Goal: Register for event/course

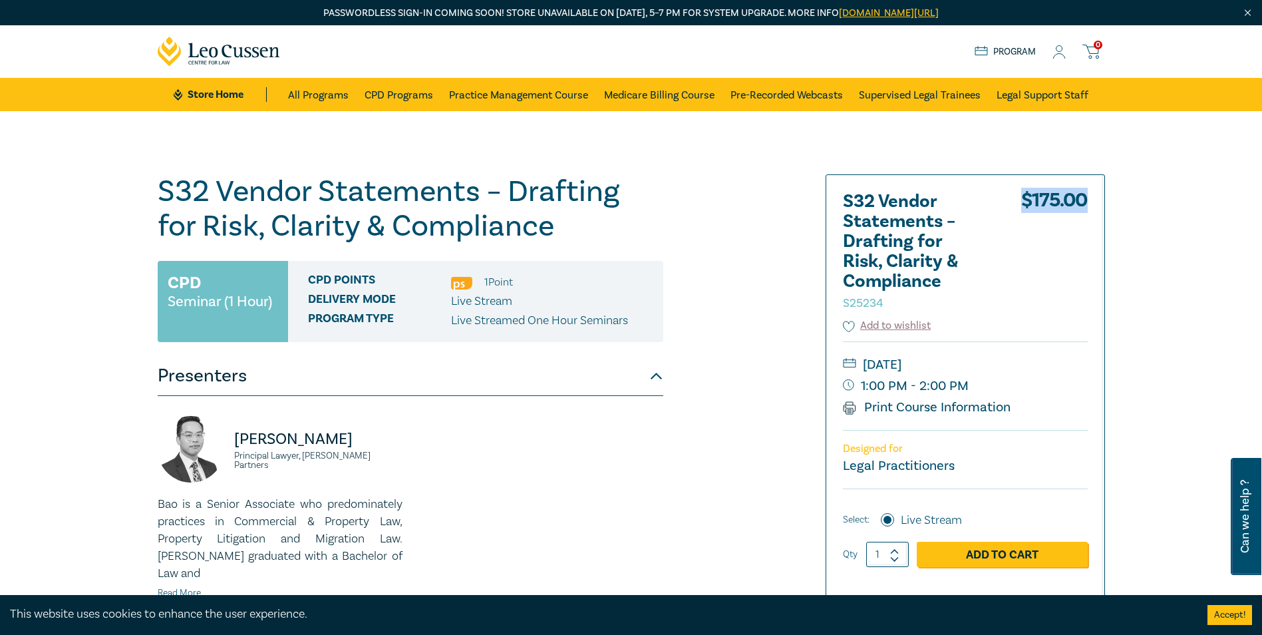
drag, startPoint x: 1022, startPoint y: 201, endPoint x: 1083, endPoint y: 197, distance: 62.0
click at [1083, 197] on div "$ 175.00" at bounding box center [1054, 255] width 67 height 126
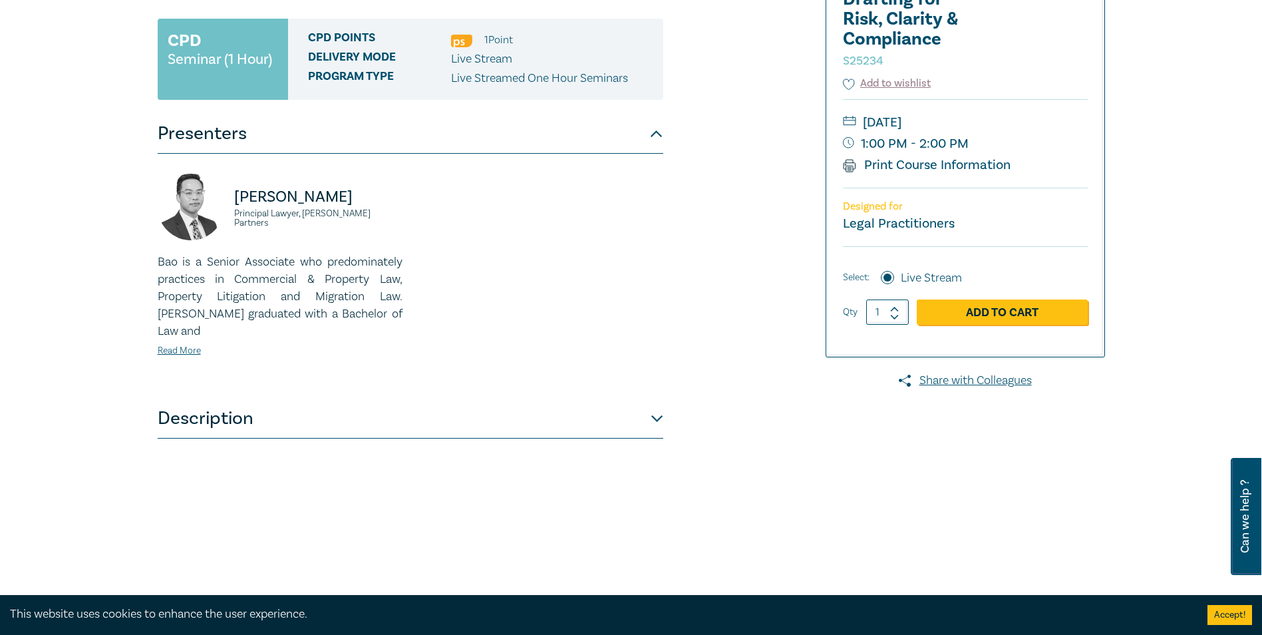
scroll to position [266, 0]
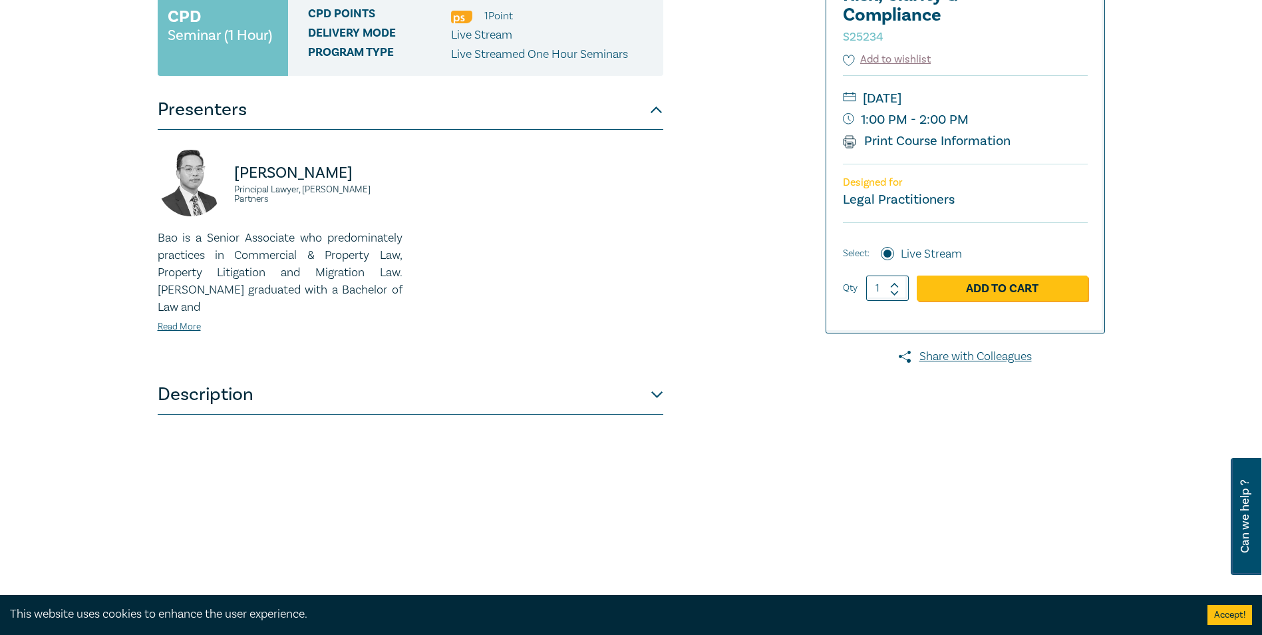
click at [208, 381] on button "Description" at bounding box center [410, 394] width 505 height 40
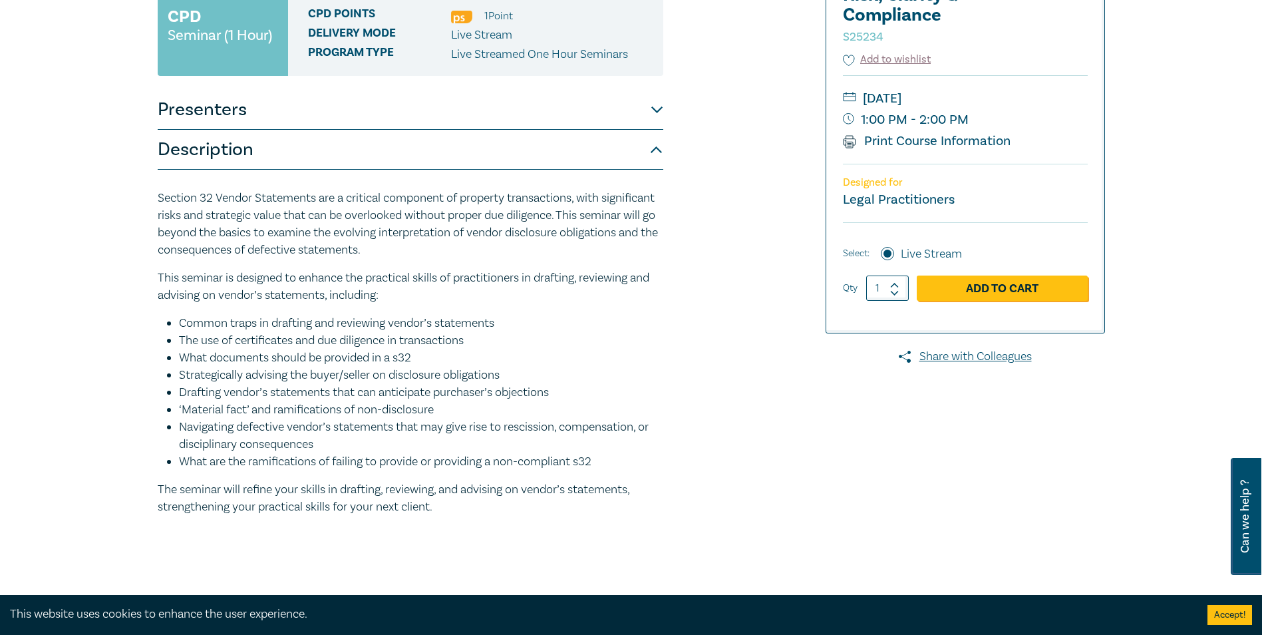
click at [233, 137] on button "Description" at bounding box center [410, 150] width 505 height 40
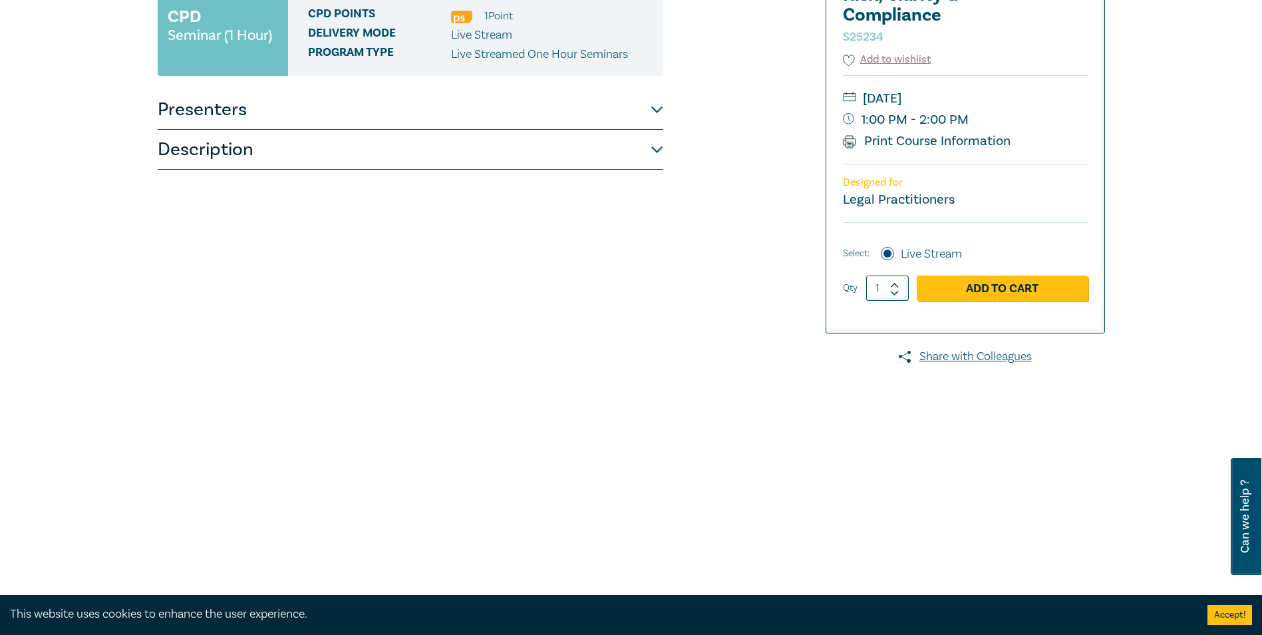
click at [230, 122] on button "Presenters" at bounding box center [410, 110] width 505 height 40
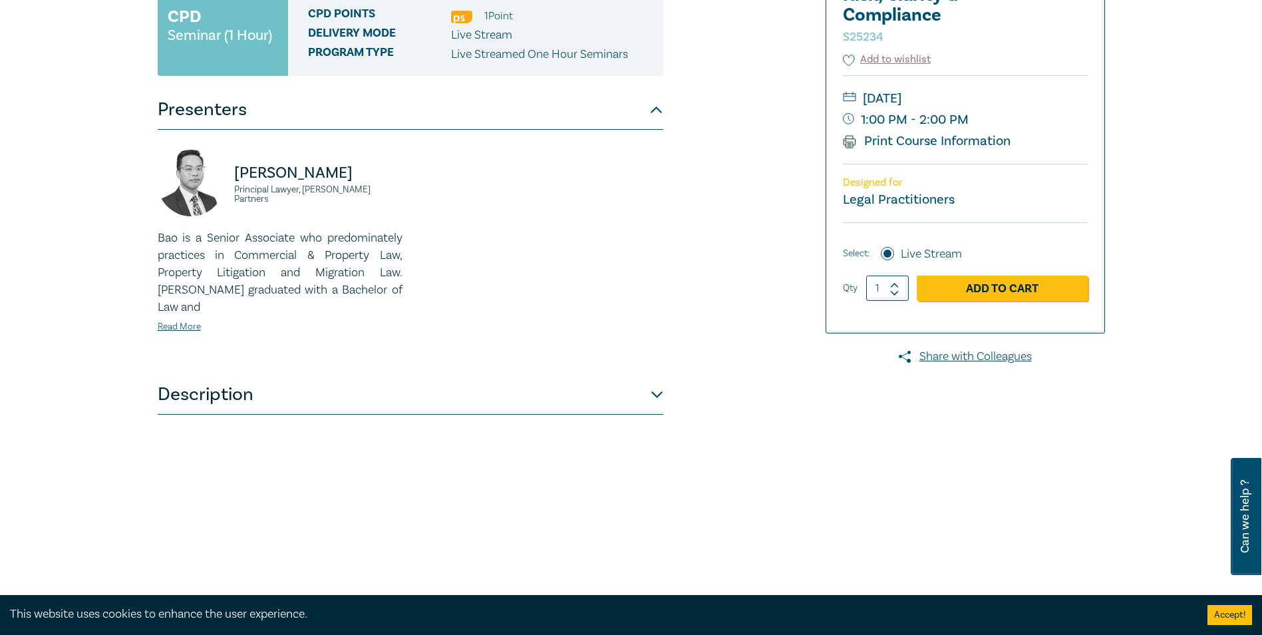
click at [237, 378] on button "Description" at bounding box center [410, 394] width 505 height 40
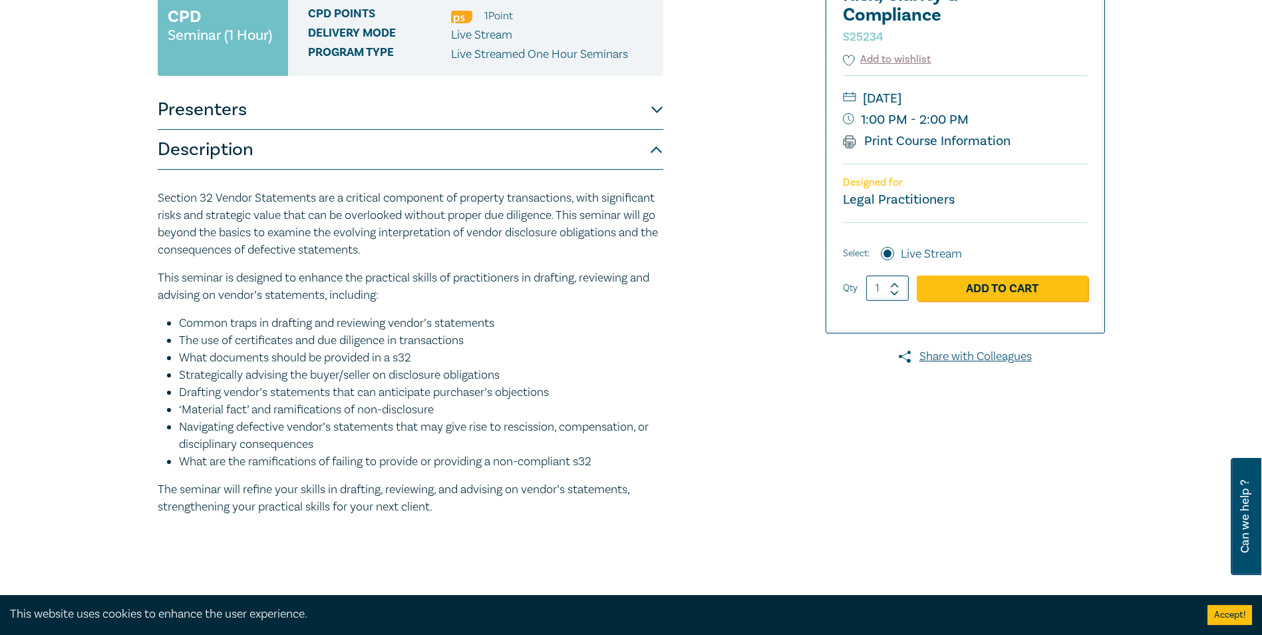
drag, startPoint x: 157, startPoint y: 198, endPoint x: 656, endPoint y: 251, distance: 501.7
click at [656, 251] on p "Section 32 Vendor Statements are a critical component of property transactions,…" at bounding box center [410, 224] width 505 height 69
click at [230, 203] on p "Section 32 Vendor Statements are a critical component of property transactions,…" at bounding box center [410, 224] width 505 height 69
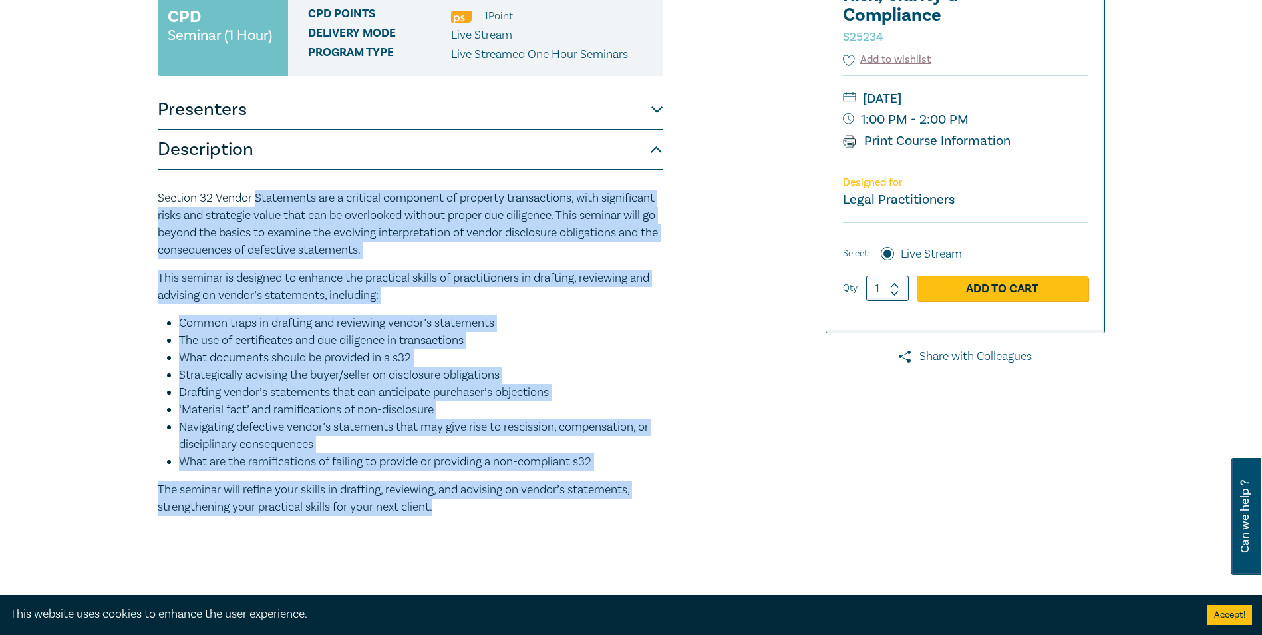
drag, startPoint x: 256, startPoint y: 199, endPoint x: 594, endPoint y: 502, distance: 453.6
click at [594, 502] on div "Section 32 Vendor Statements are a critical component of property transactions,…" at bounding box center [410, 353] width 505 height 326
click at [594, 502] on p "The seminar will refine your skills in drafting, reviewing, and advising on ven…" at bounding box center [410, 498] width 505 height 35
drag, startPoint x: 482, startPoint y: 491, endPoint x: 128, endPoint y: 183, distance: 468.6
click at [128, 183] on div "S32 Vendor Statements – Drafting for Risk, Clarity & Compliance S25234 CPD Semi…" at bounding box center [631, 240] width 1262 height 791
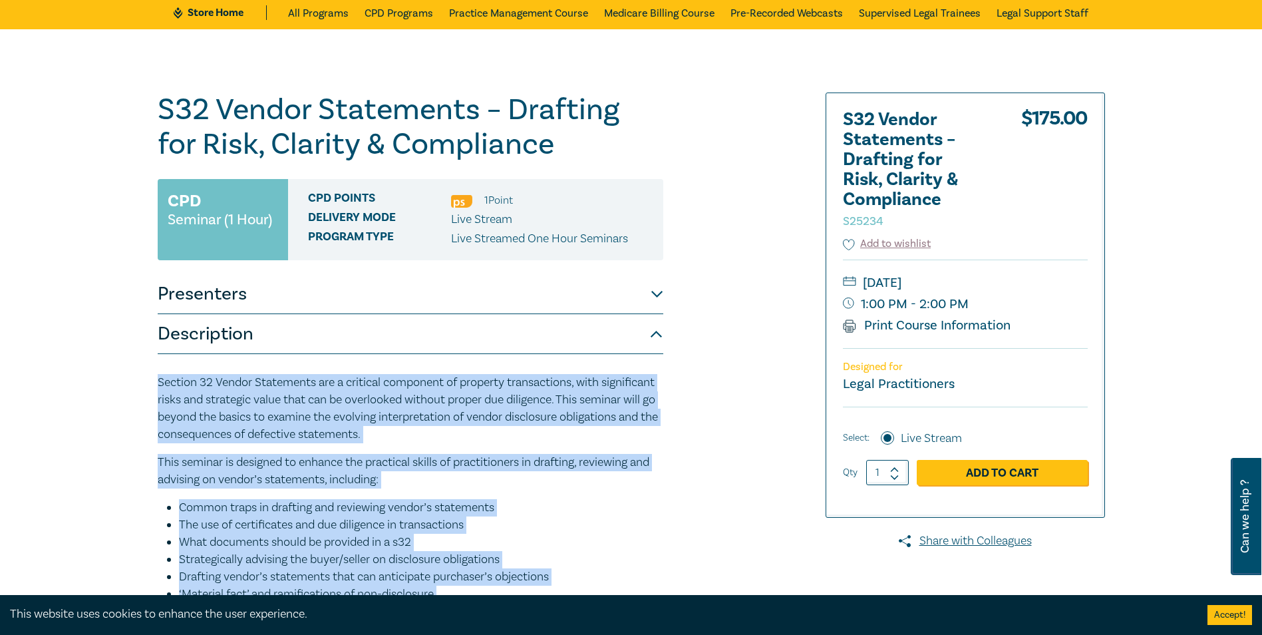
scroll to position [0, 0]
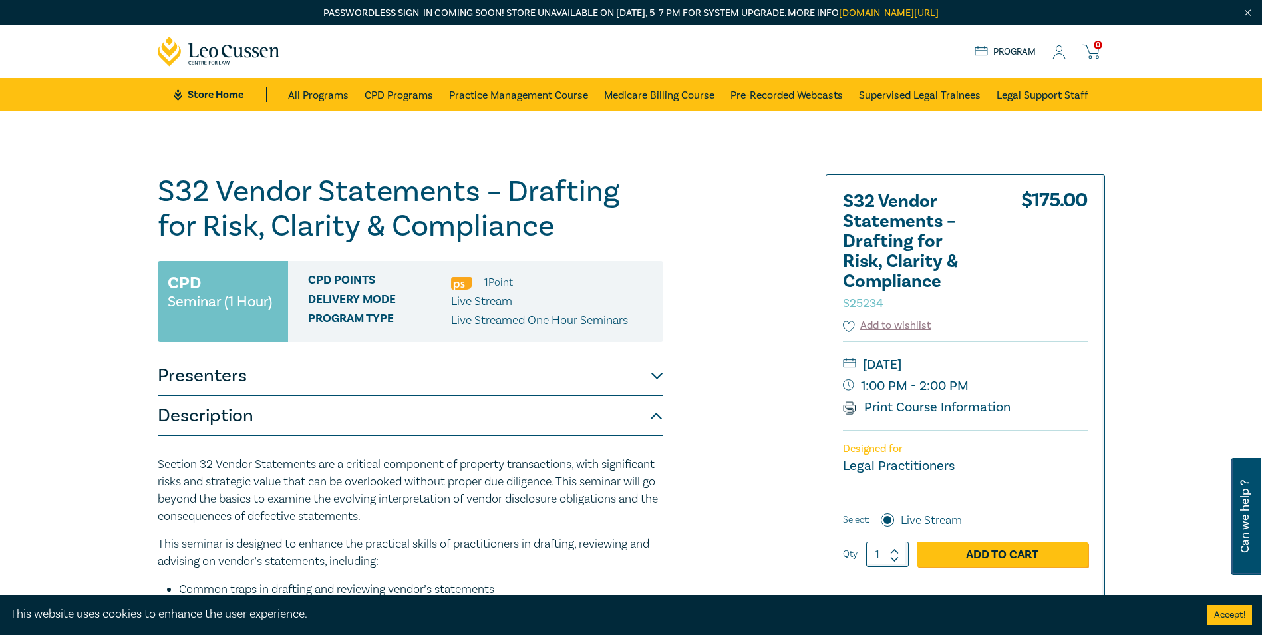
click at [335, 278] on span "CPD Points" at bounding box center [379, 281] width 143 height 17
click at [311, 368] on button "Presenters" at bounding box center [410, 376] width 505 height 40
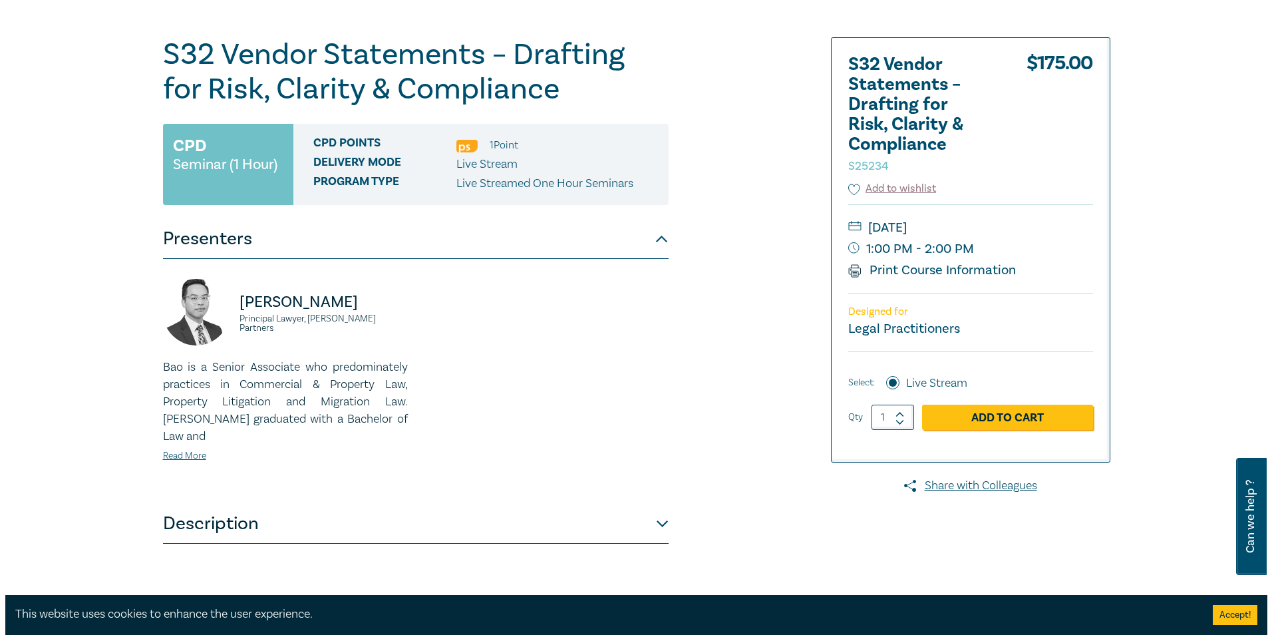
scroll to position [266, 0]
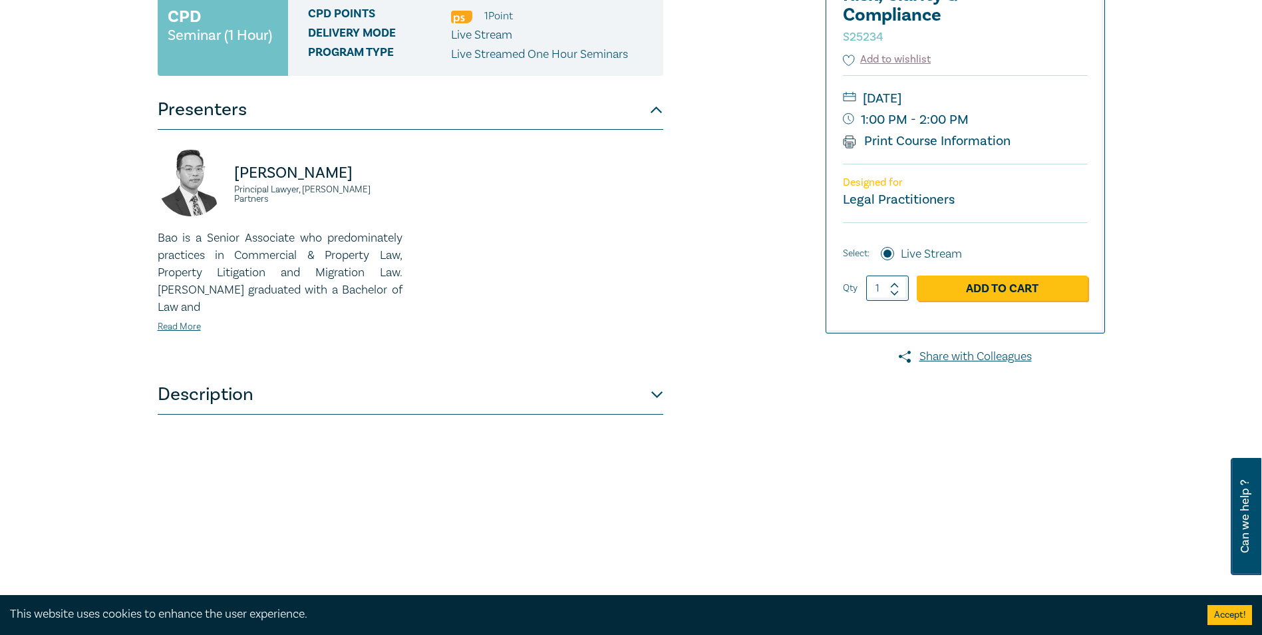
click at [349, 249] on p "Bao is a Senior Associate who predominately practices in Commercial & Property …" at bounding box center [280, 272] width 245 height 86
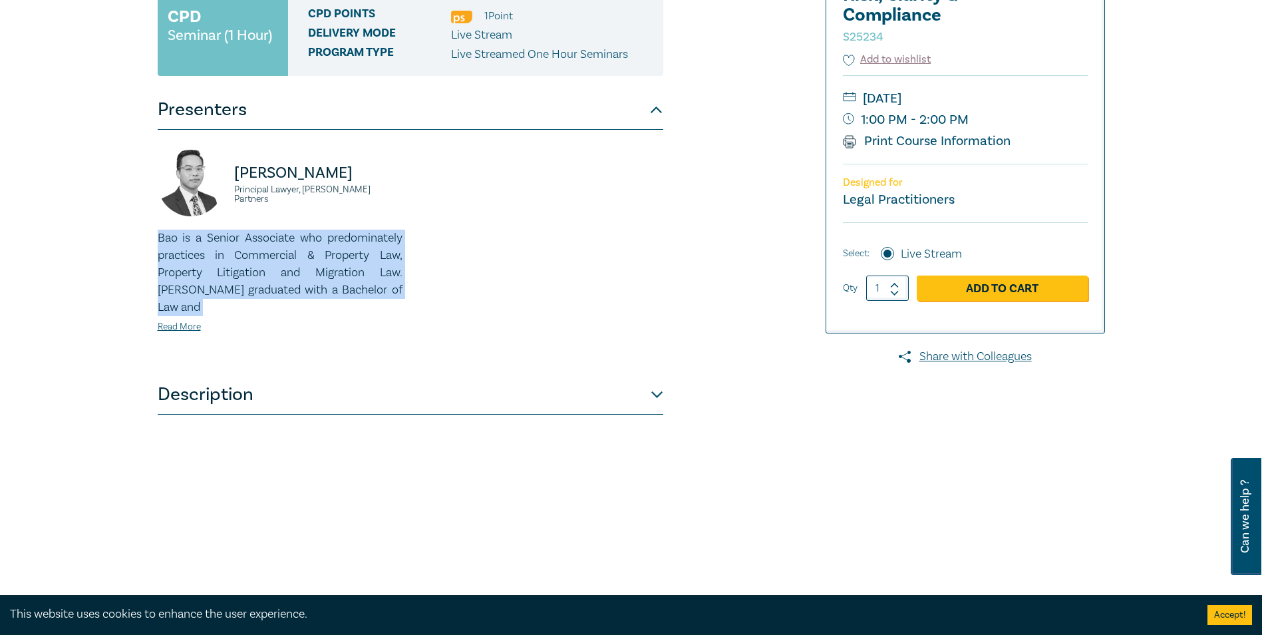
click at [349, 249] on p "Bao is a Senior Associate who predominately practices in Commercial & Property …" at bounding box center [280, 272] width 245 height 86
drag, startPoint x: 349, startPoint y: 249, endPoint x: 331, endPoint y: 263, distance: 23.7
click at [331, 263] on p "Bao is a Senior Associate who predominately practices in Commercial & Property …" at bounding box center [280, 272] width 245 height 86
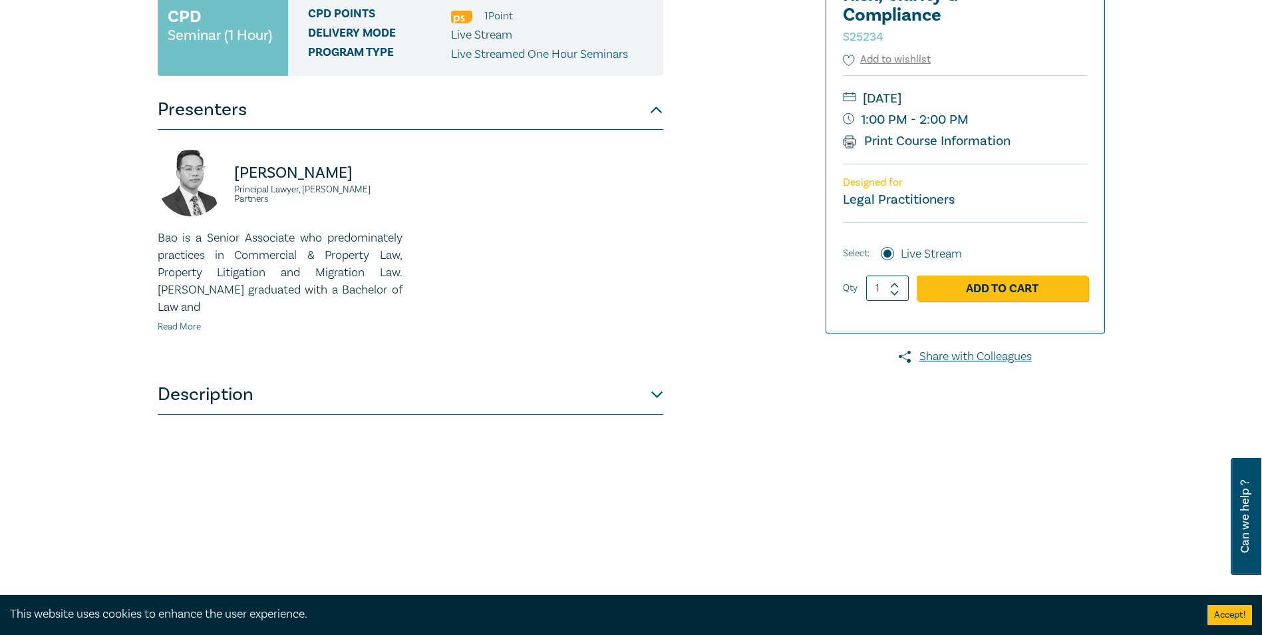
click at [173, 321] on link "Read More" at bounding box center [179, 327] width 43 height 12
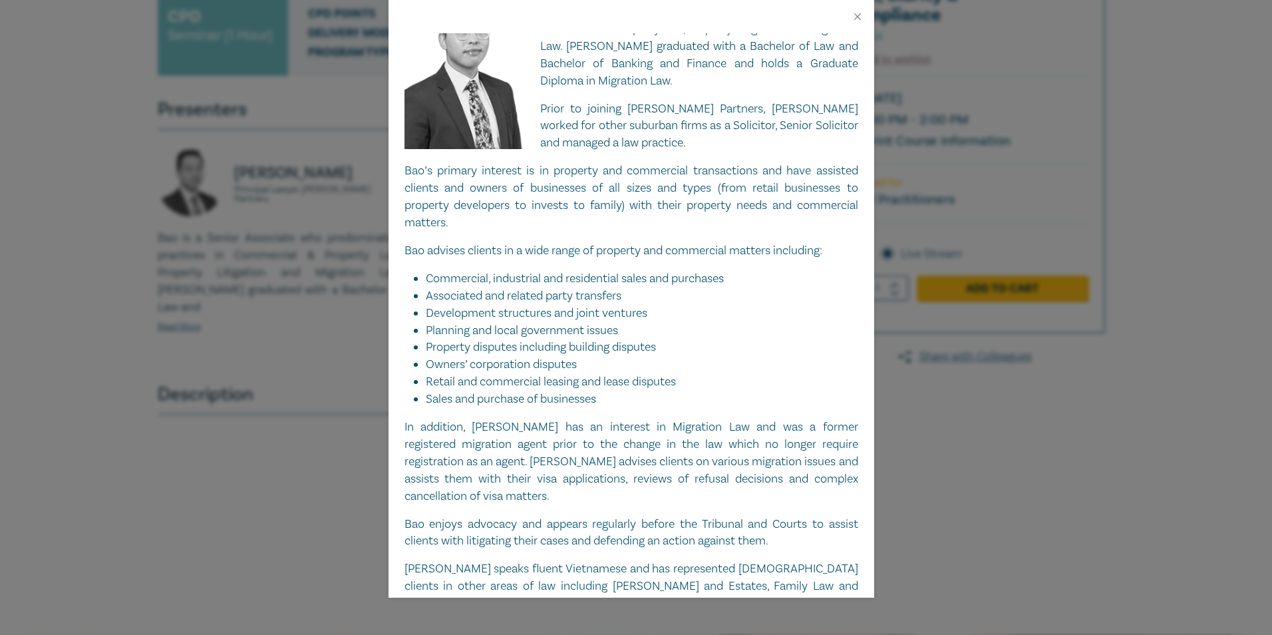
scroll to position [138, 0]
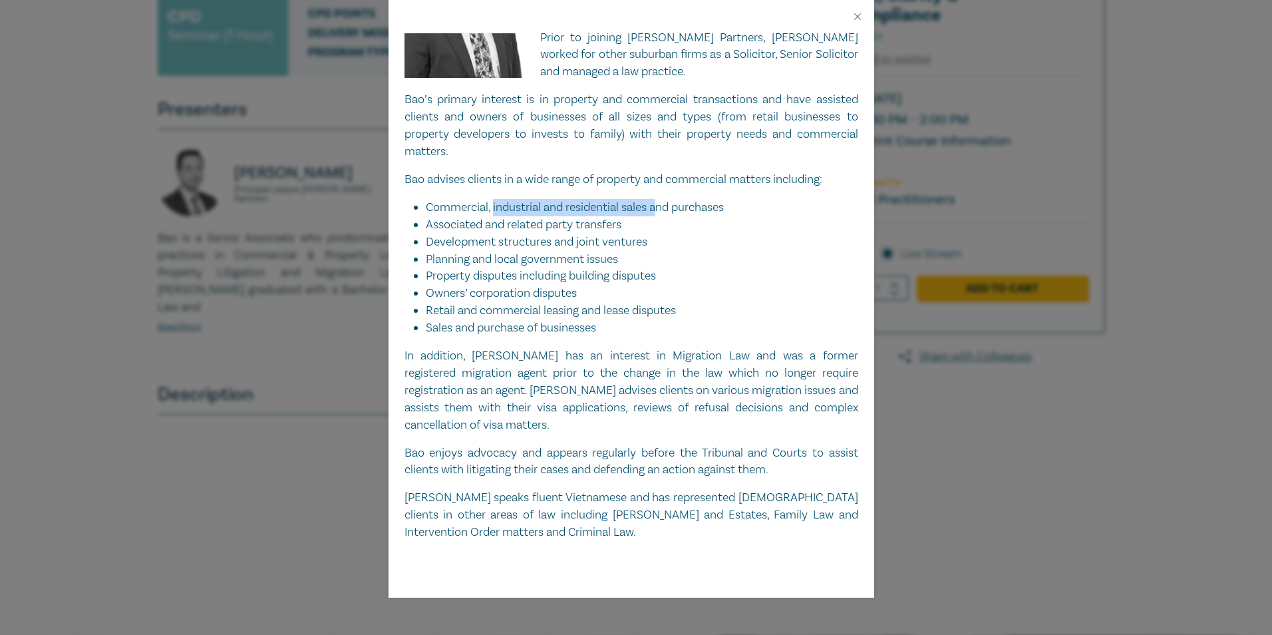
drag, startPoint x: 494, startPoint y: 208, endPoint x: 662, endPoint y: 212, distance: 168.3
click at [662, 212] on li "Commercial, industrial and residential sales and purchases" at bounding box center [642, 207] width 432 height 17
click at [666, 213] on li "Commercial, industrial and residential sales and purchases" at bounding box center [642, 207] width 432 height 17
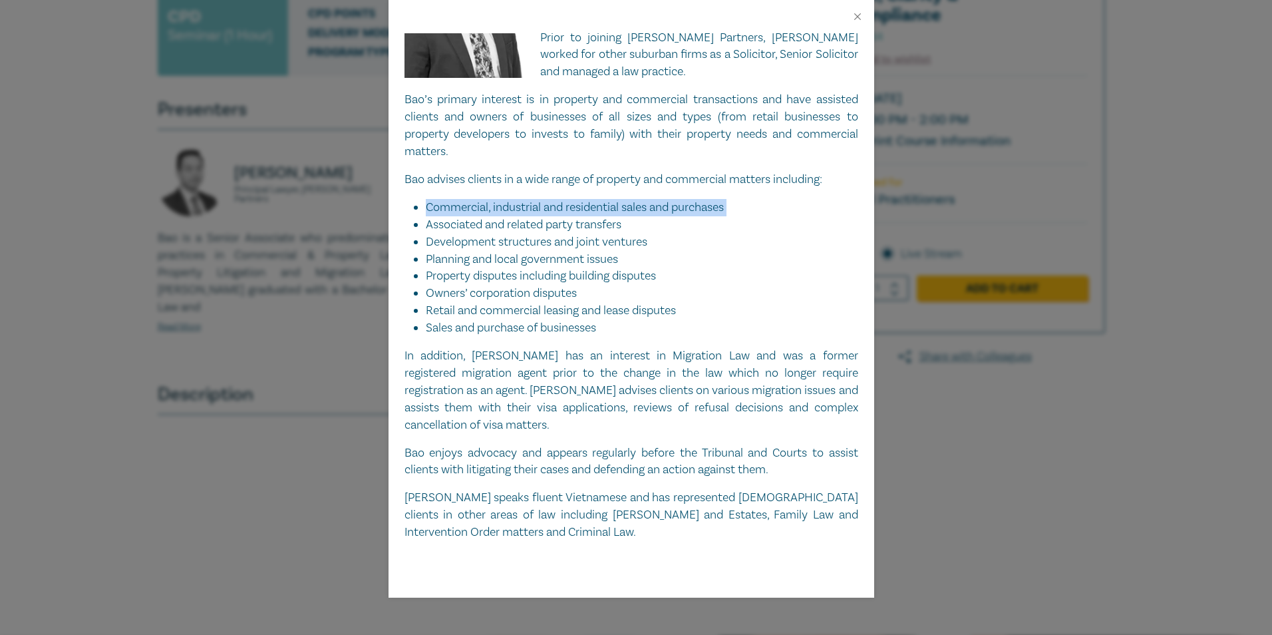
click at [666, 213] on li "Commercial, industrial and residential sales and purchases" at bounding box center [642, 207] width 432 height 17
drag, startPoint x: 666, startPoint y: 213, endPoint x: 611, endPoint y: 234, distance: 59.2
click at [611, 234] on li "Development structures and joint ventures" at bounding box center [642, 241] width 432 height 17
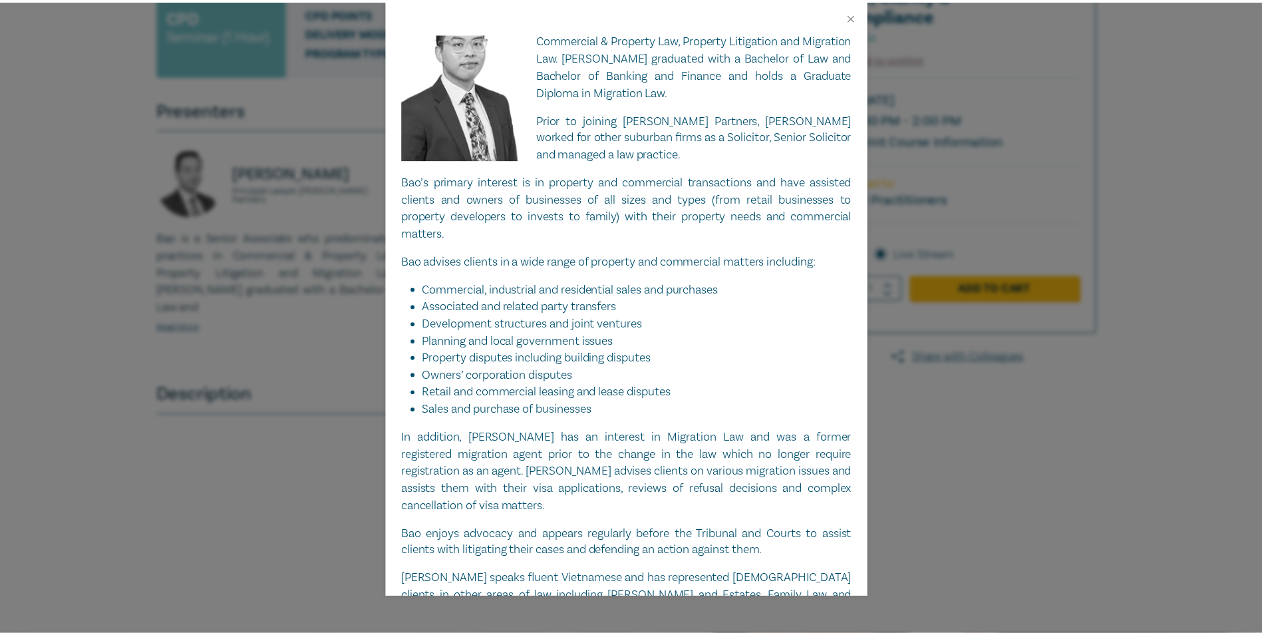
scroll to position [0, 0]
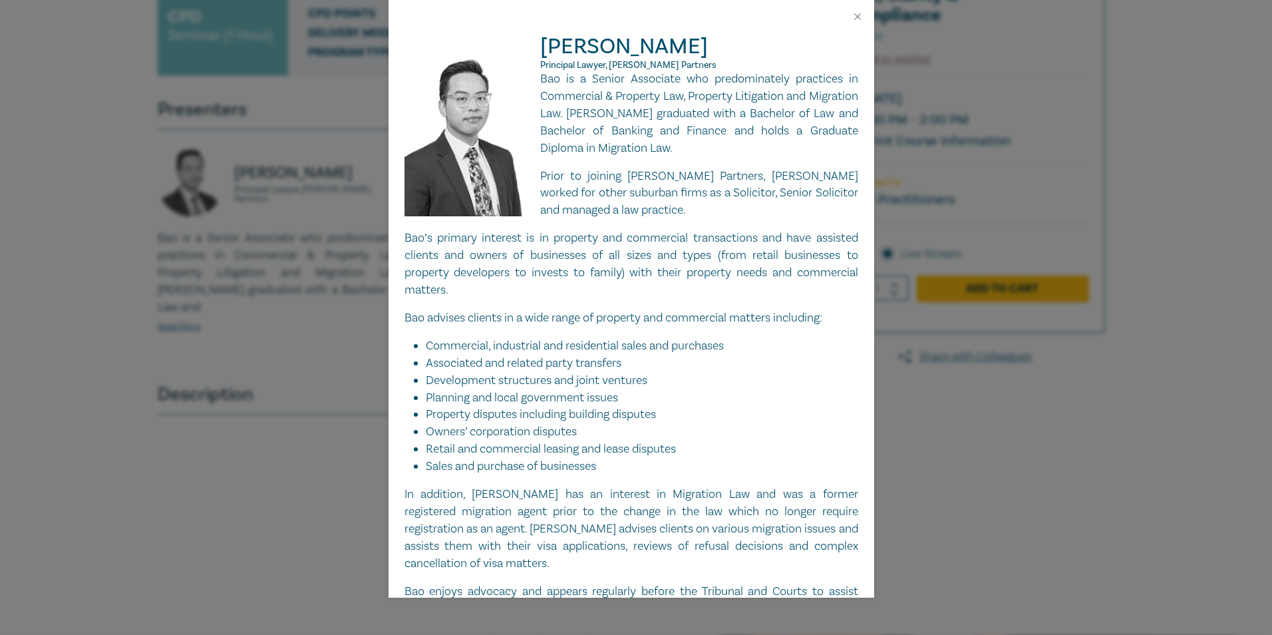
click at [311, 275] on div "[PERSON_NAME] Principal Lawyer, [PERSON_NAME] Partners Bao is a Senior Associat…" at bounding box center [636, 317] width 1272 height 635
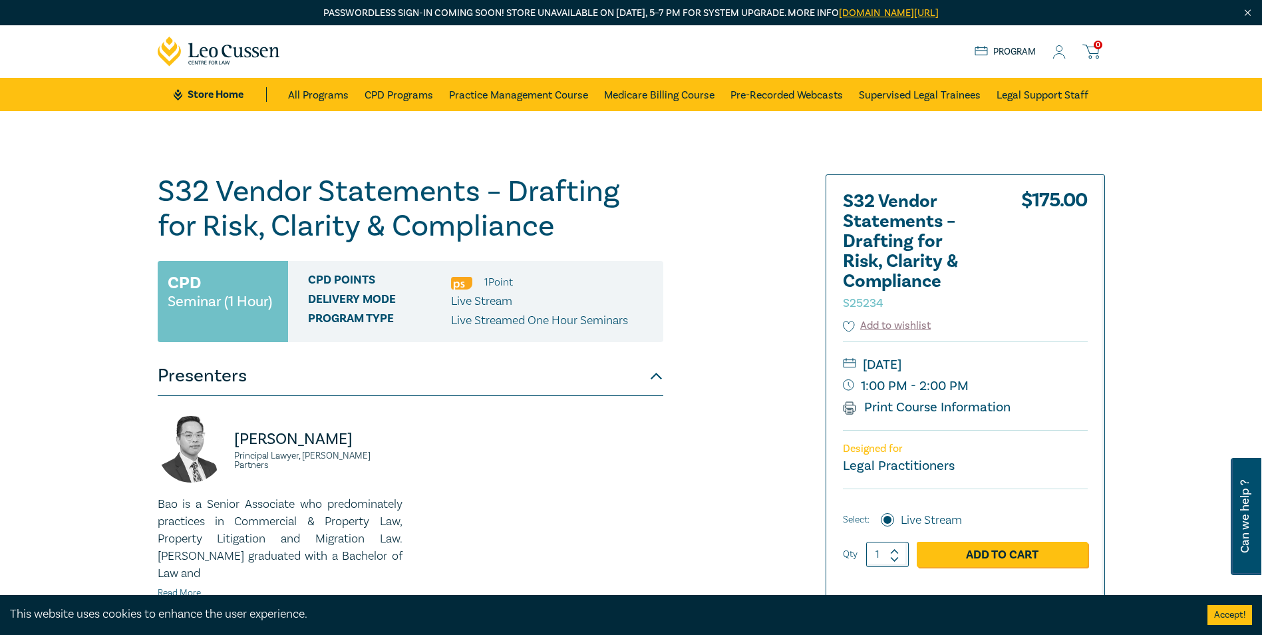
drag, startPoint x: 779, startPoint y: 155, endPoint x: 749, endPoint y: 251, distance: 100.3
click at [749, 250] on div "S32 Vendor Statements – Drafting for Risk, Clarity & Compliance S25234 CPD Semi…" at bounding box center [631, 506] width 1262 height 791
click at [749, 251] on div "S32 Vendor Statements – Drafting for Risk, Clarity & Compliance S25234 CPD Semi…" at bounding box center [471, 506] width 642 height 665
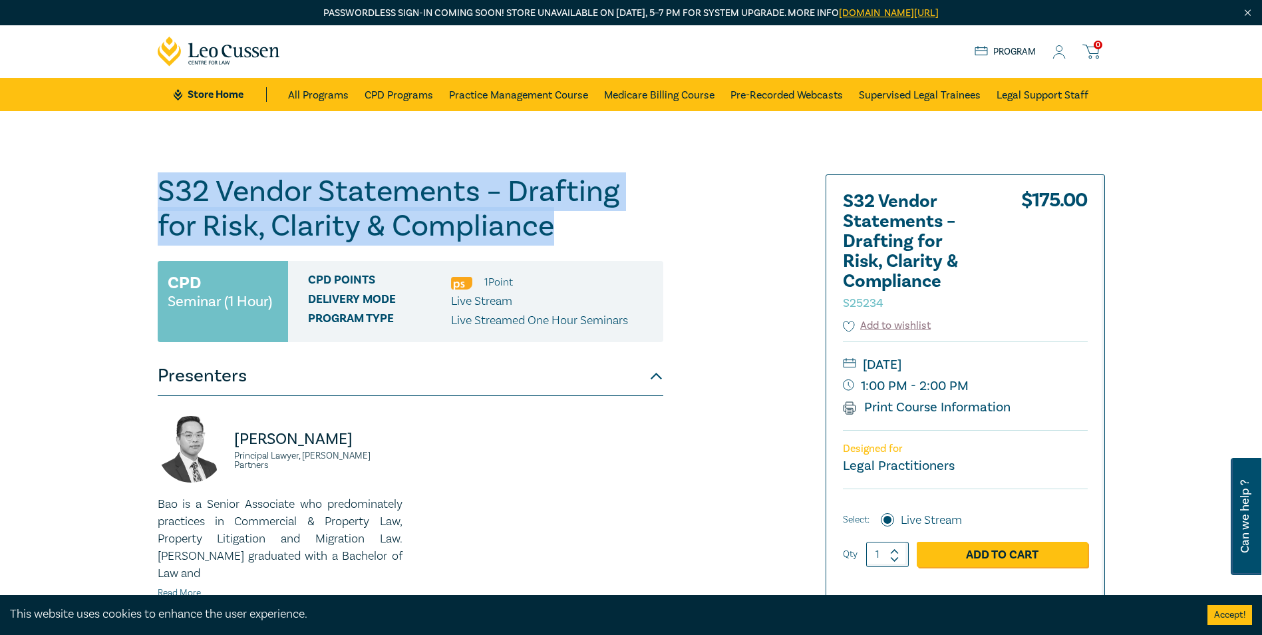
drag, startPoint x: 595, startPoint y: 219, endPoint x: 145, endPoint y: 184, distance: 451.1
click at [145, 184] on div "S32 Vendor Statements – Drafting for Risk, Clarity & Compliance S25234 CPD Semi…" at bounding box center [631, 506] width 1262 height 791
click at [144, 184] on div "S32 Vendor Statements – Drafting for Risk, Clarity & Compliance S25234 CPD Semi…" at bounding box center [631, 506] width 1262 height 791
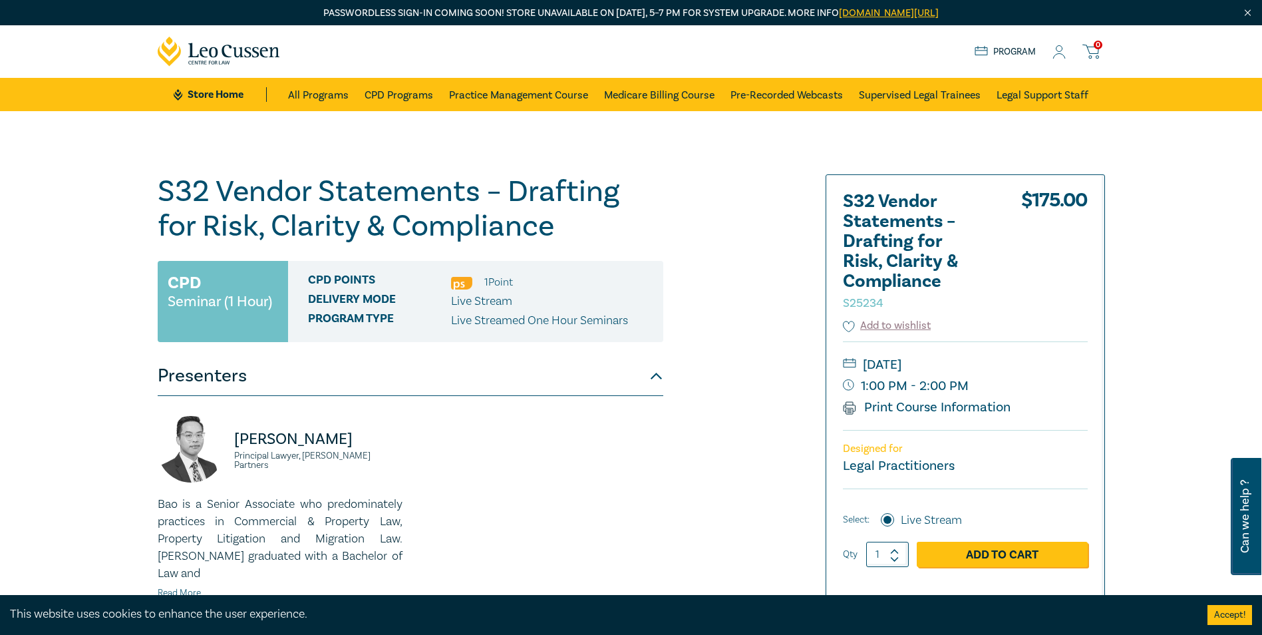
click at [1086, 202] on div "$ 175.00" at bounding box center [1054, 255] width 67 height 126
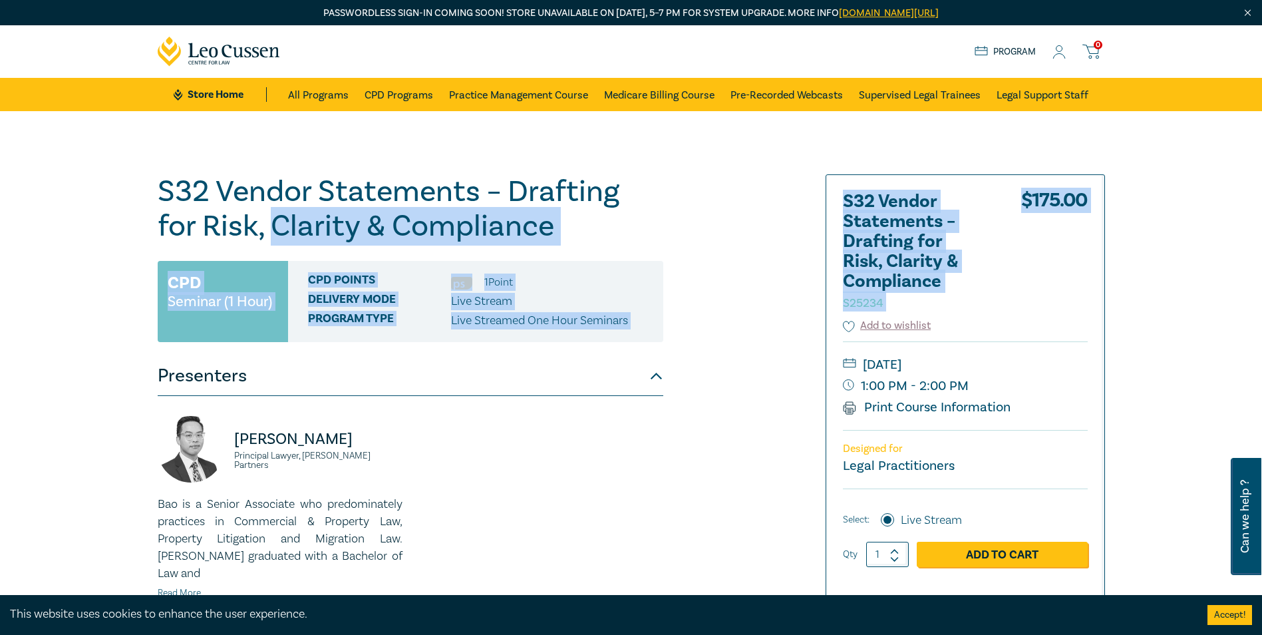
drag, startPoint x: 1086, startPoint y: 202, endPoint x: 273, endPoint y: 213, distance: 813.5
click at [273, 213] on div "S32 Vendor Statements – Drafting for Risk, Clarity & Compliance S25234 CPD Semi…" at bounding box center [410, 506] width 505 height 665
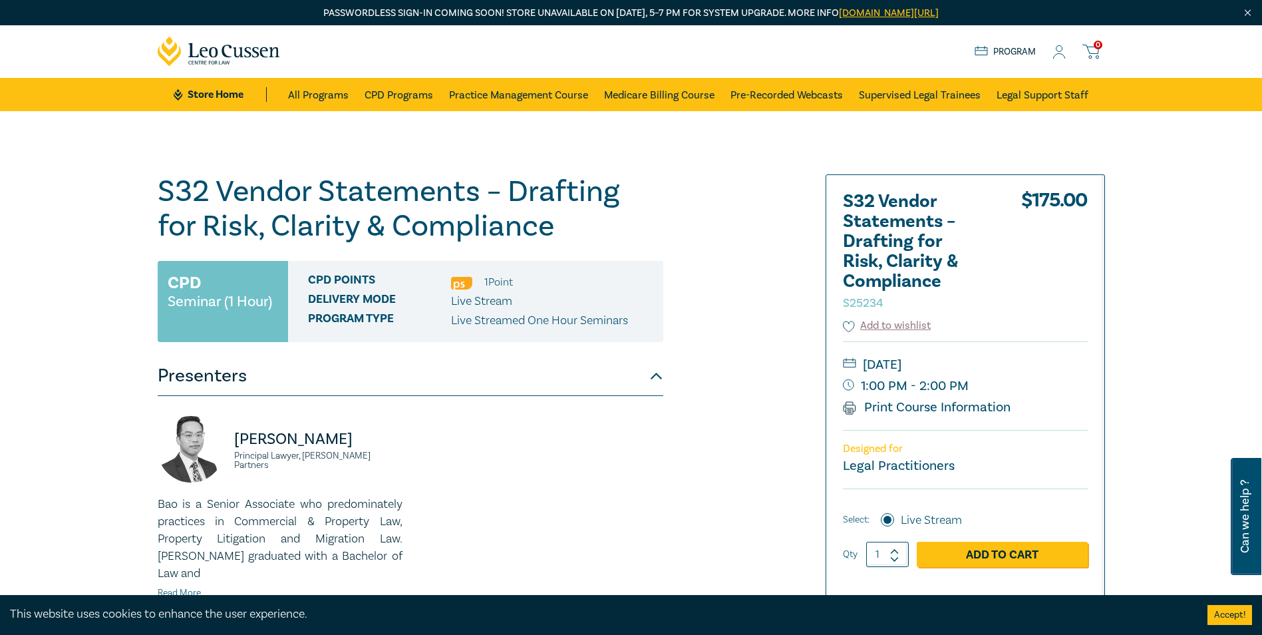
drag, startPoint x: 273, startPoint y: 213, endPoint x: 214, endPoint y: 202, distance: 60.1
click at [214, 202] on h1 "S32 Vendor Statements – Drafting for Risk, Clarity & Compliance S25234" at bounding box center [410, 208] width 505 height 69
drag, startPoint x: 592, startPoint y: 363, endPoint x: 579, endPoint y: 99, distance: 264.4
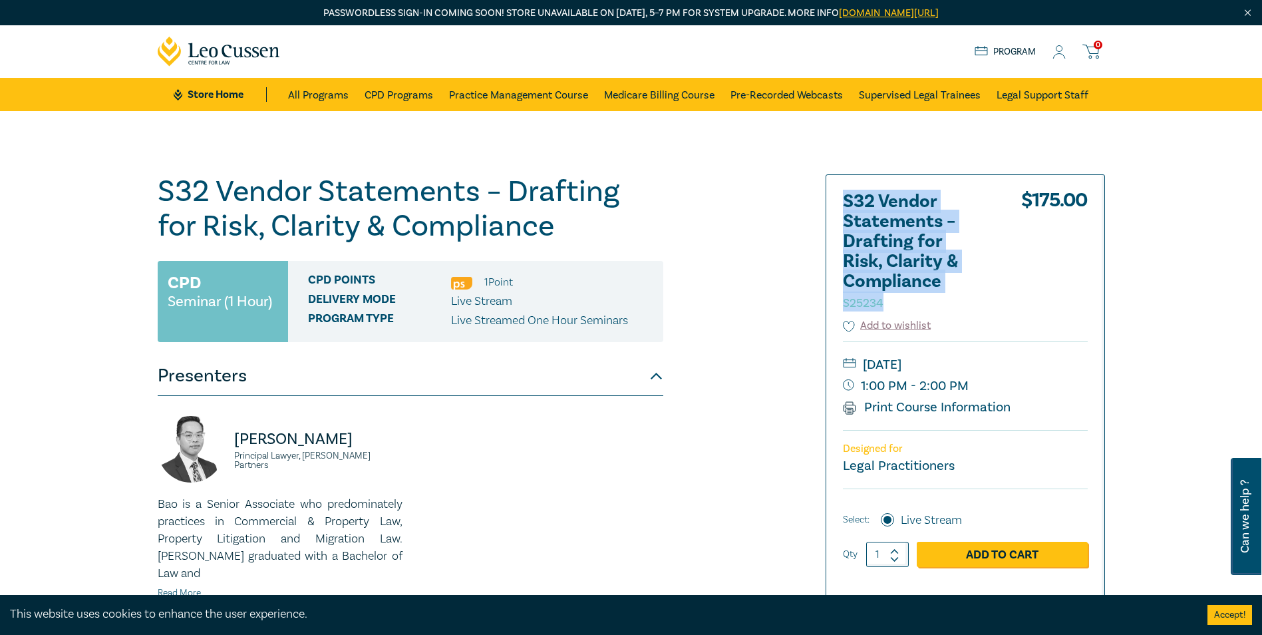
drag, startPoint x: 837, startPoint y: 206, endPoint x: 941, endPoint y: 298, distance: 139.5
click at [941, 298] on div "S32 Vendor Statements – Drafting for Risk, Clarity & Compliance S25234 $ 175.00…" at bounding box center [965, 387] width 278 height 424
click at [941, 298] on h2 "S32 Vendor Statements – Drafting for Risk, Clarity & Compliance S25234" at bounding box center [916, 252] width 146 height 120
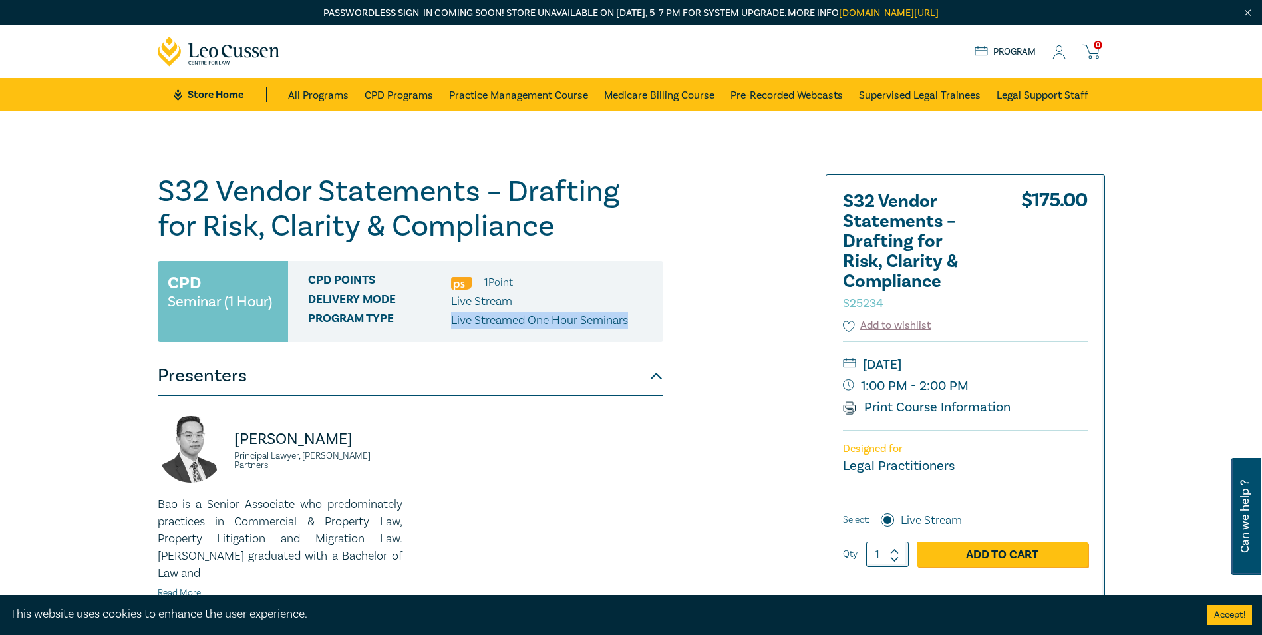
drag, startPoint x: 450, startPoint y: 326, endPoint x: 643, endPoint y: 325, distance: 193.6
click at [643, 325] on div "Program type Live Streamed One Hour Seminars" at bounding box center [480, 320] width 345 height 17
drag, startPoint x: 643, startPoint y: 325, endPoint x: 320, endPoint y: 275, distance: 326.5
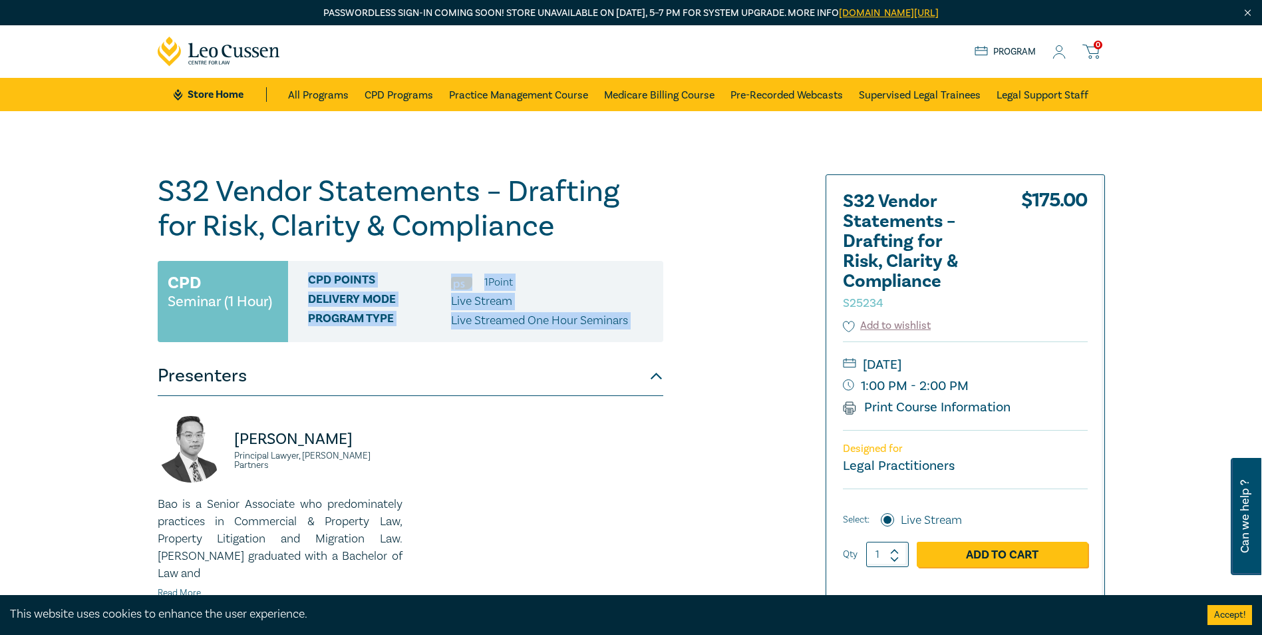
click at [320, 275] on div "CPD Points 1 Point Delivery Mode Live Stream Program type Live Streamed One Hou…" at bounding box center [475, 301] width 375 height 81
click at [320, 275] on span "CPD Points" at bounding box center [379, 281] width 143 height 17
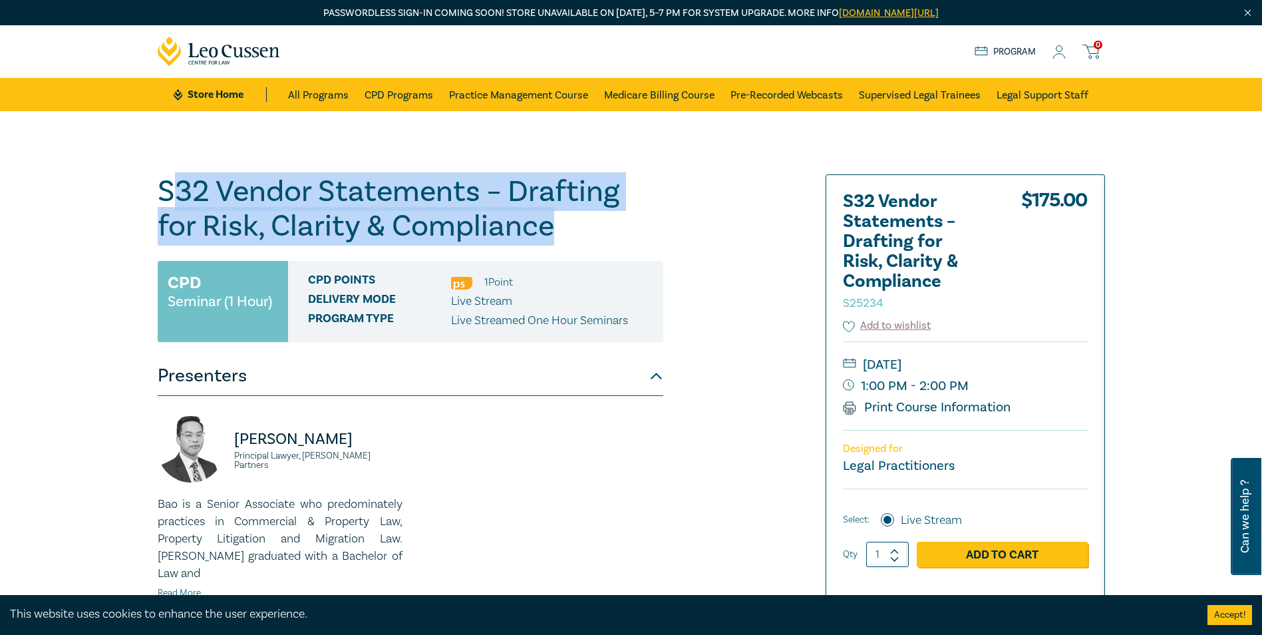
drag, startPoint x: 555, startPoint y: 225, endPoint x: 170, endPoint y: 193, distance: 387.1
click at [170, 193] on h1 "S32 Vendor Statements – Drafting for Risk, Clarity & Compliance S25234" at bounding box center [410, 208] width 505 height 69
